Goal: Find specific page/section: Find specific page/section

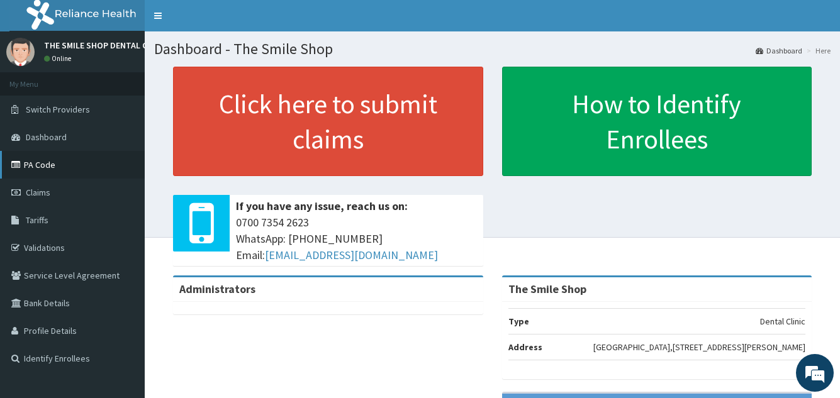
click at [38, 166] on link "PA Code" at bounding box center [72, 165] width 145 height 28
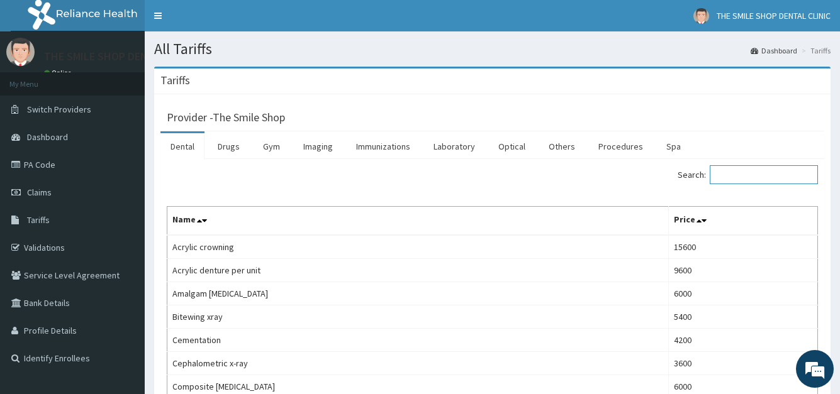
click at [770, 173] on input "Search:" at bounding box center [763, 174] width 108 height 19
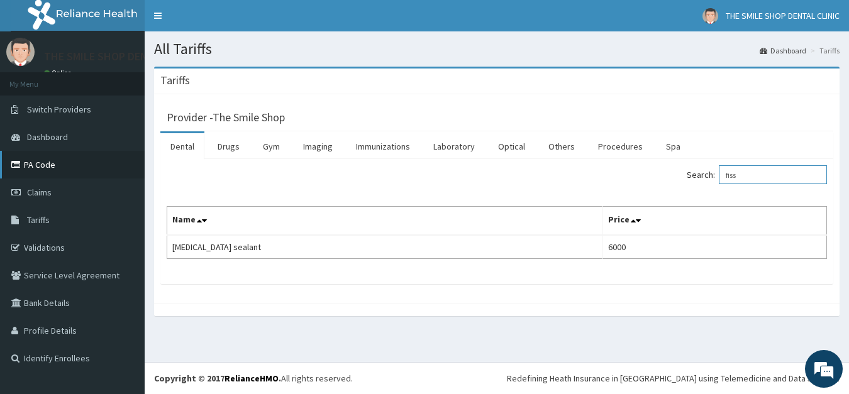
type input "fiss"
click at [48, 169] on link "PA Code" at bounding box center [72, 165] width 145 height 28
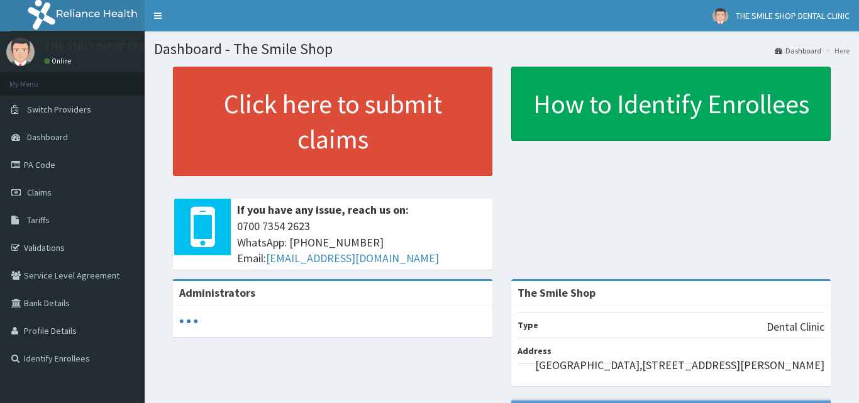
click at [48, 165] on link "PA Code" at bounding box center [72, 165] width 145 height 28
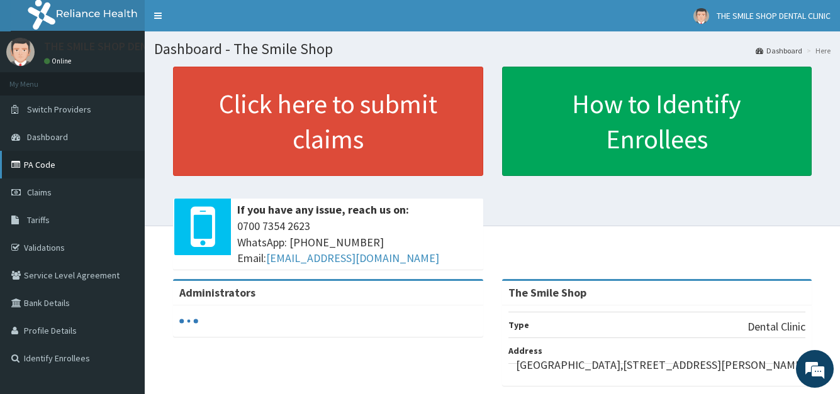
click at [87, 164] on link "PA Code" at bounding box center [72, 165] width 145 height 28
click at [40, 164] on link "PA Code" at bounding box center [72, 165] width 145 height 28
